Goal: Information Seeking & Learning: Find specific page/section

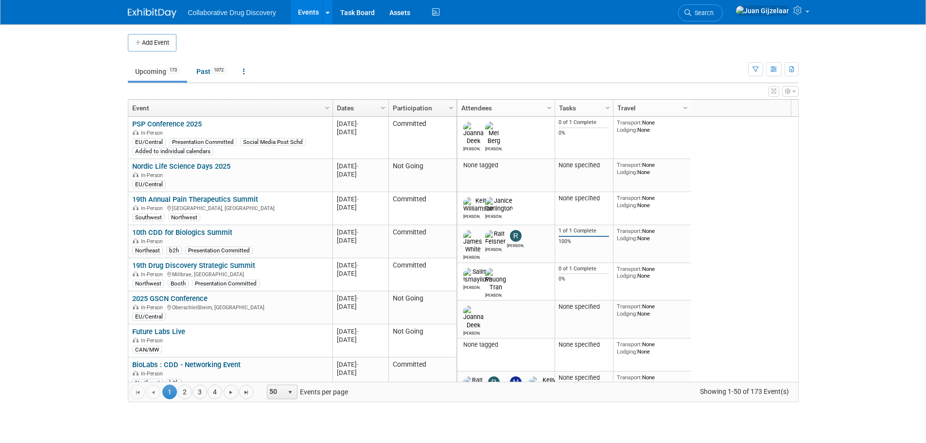
drag, startPoint x: 749, startPoint y: 70, endPoint x: 744, endPoint y: 74, distance: 7.2
click at [749, 70] on button "button" at bounding box center [755, 69] width 15 height 14
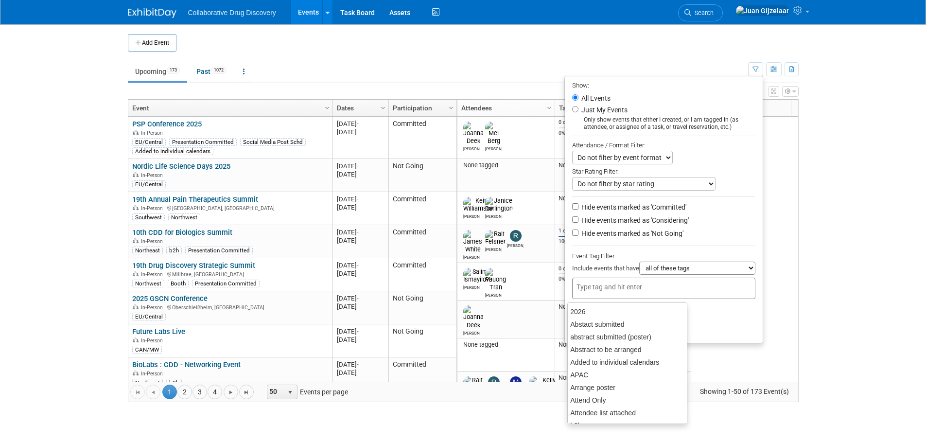
click at [629, 281] on div at bounding box center [663, 288] width 183 height 21
type input "can"
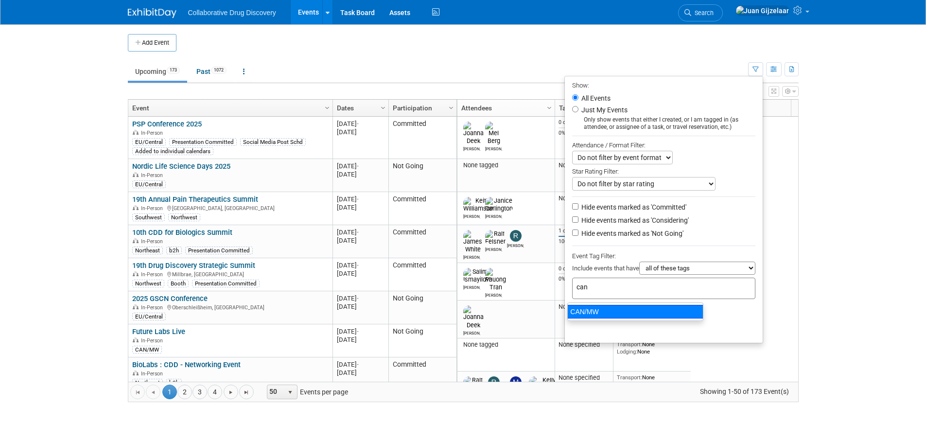
click at [598, 314] on div "CAN/MW" at bounding box center [635, 312] width 136 height 14
type input "CAN/MW"
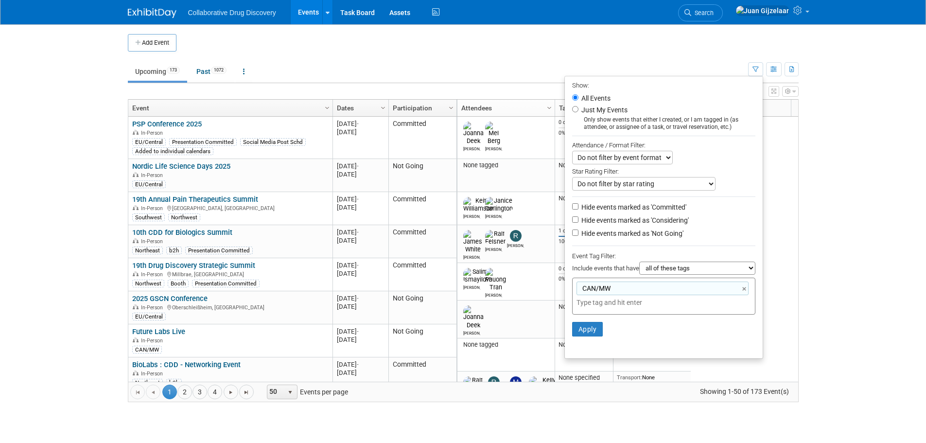
click at [589, 318] on li "Apply Clear Filters" at bounding box center [664, 328] width 198 height 29
click at [588, 329] on button "Apply" at bounding box center [587, 329] width 31 height 15
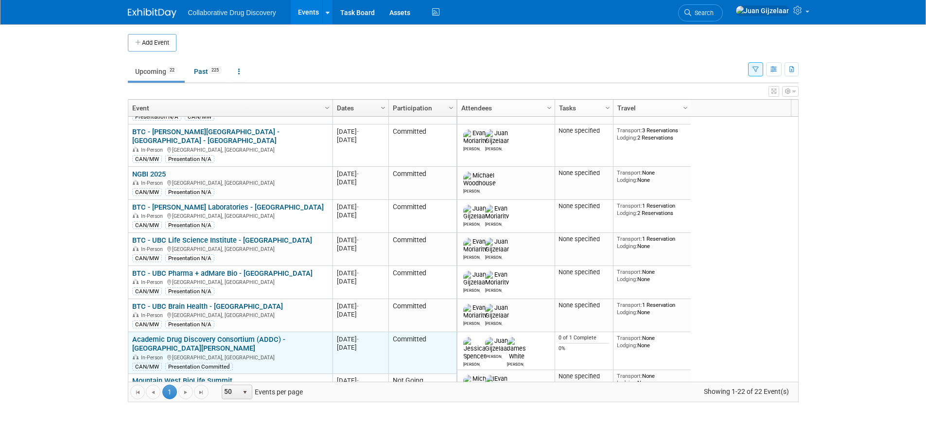
scroll to position [117, 0]
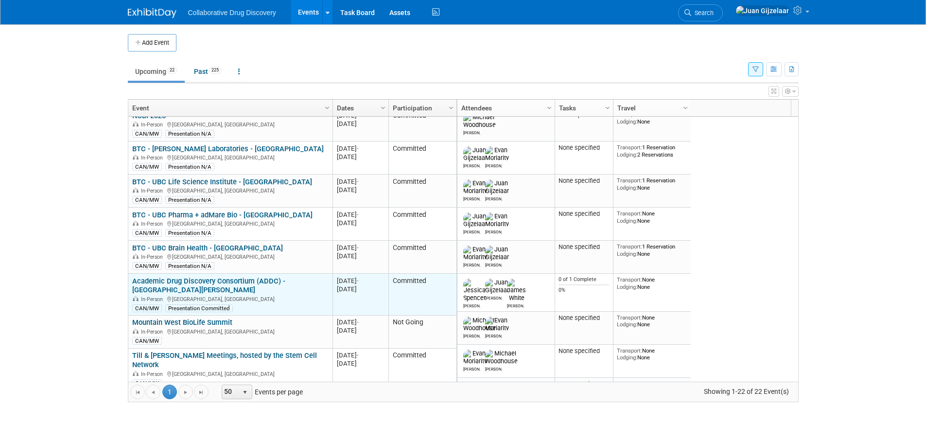
click at [277, 283] on link "Academic Drug Discovery Consortium (ADDC) - [GEOGRAPHIC_DATA][PERSON_NAME]" at bounding box center [208, 286] width 153 height 18
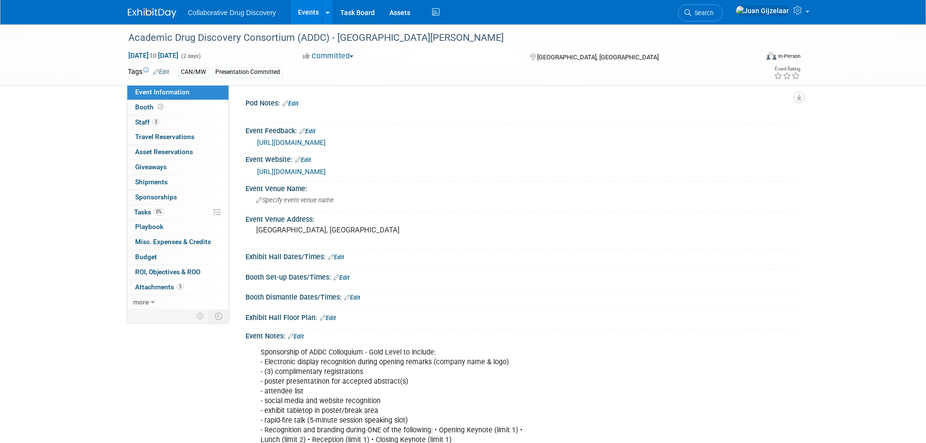
click at [326, 170] on link "[URL][DOMAIN_NAME]" at bounding box center [291, 172] width 69 height 8
